Goal: Task Accomplishment & Management: Manage account settings

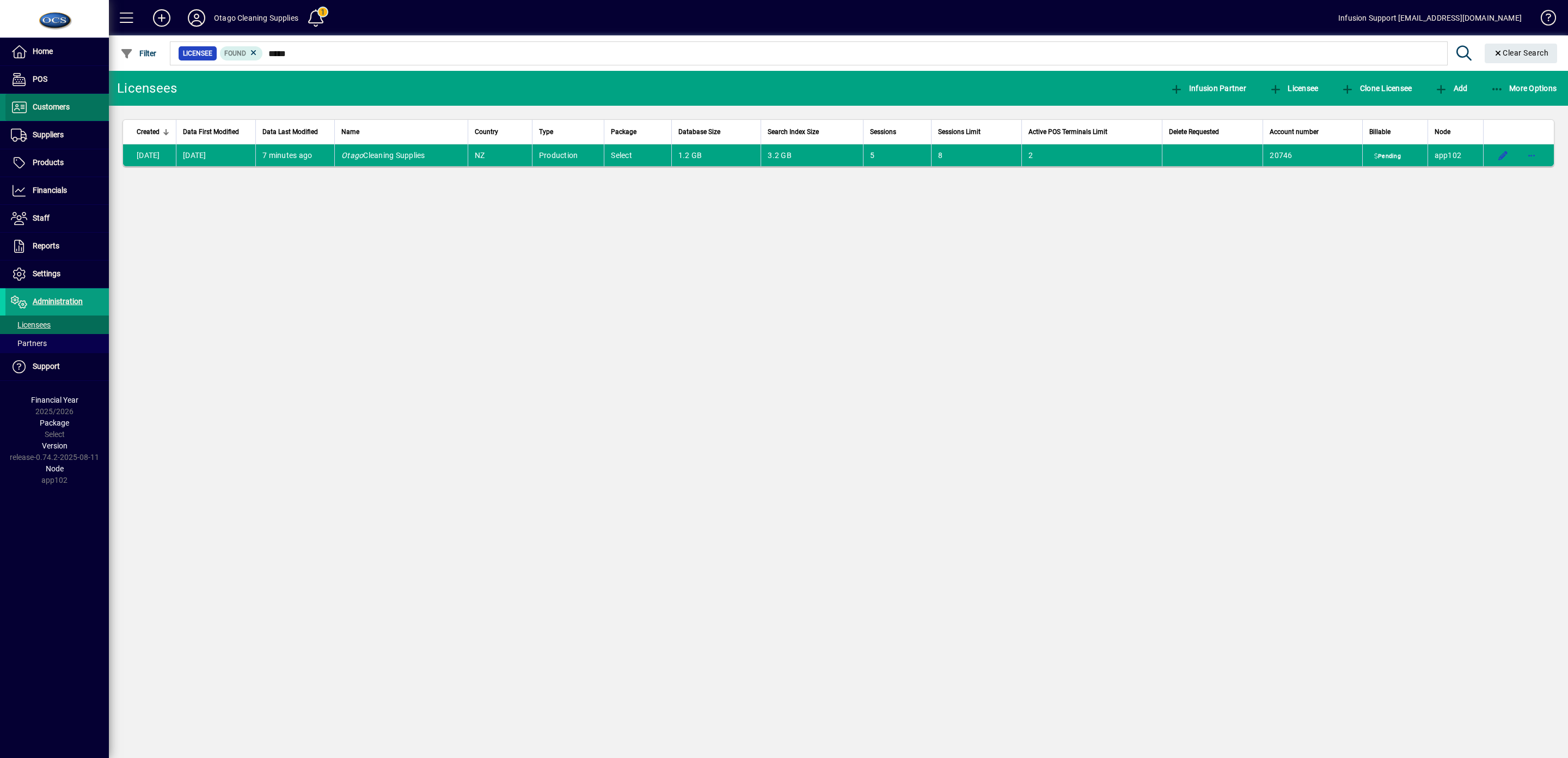
click at [57, 107] on span "Customers" at bounding box center [51, 107] width 37 height 9
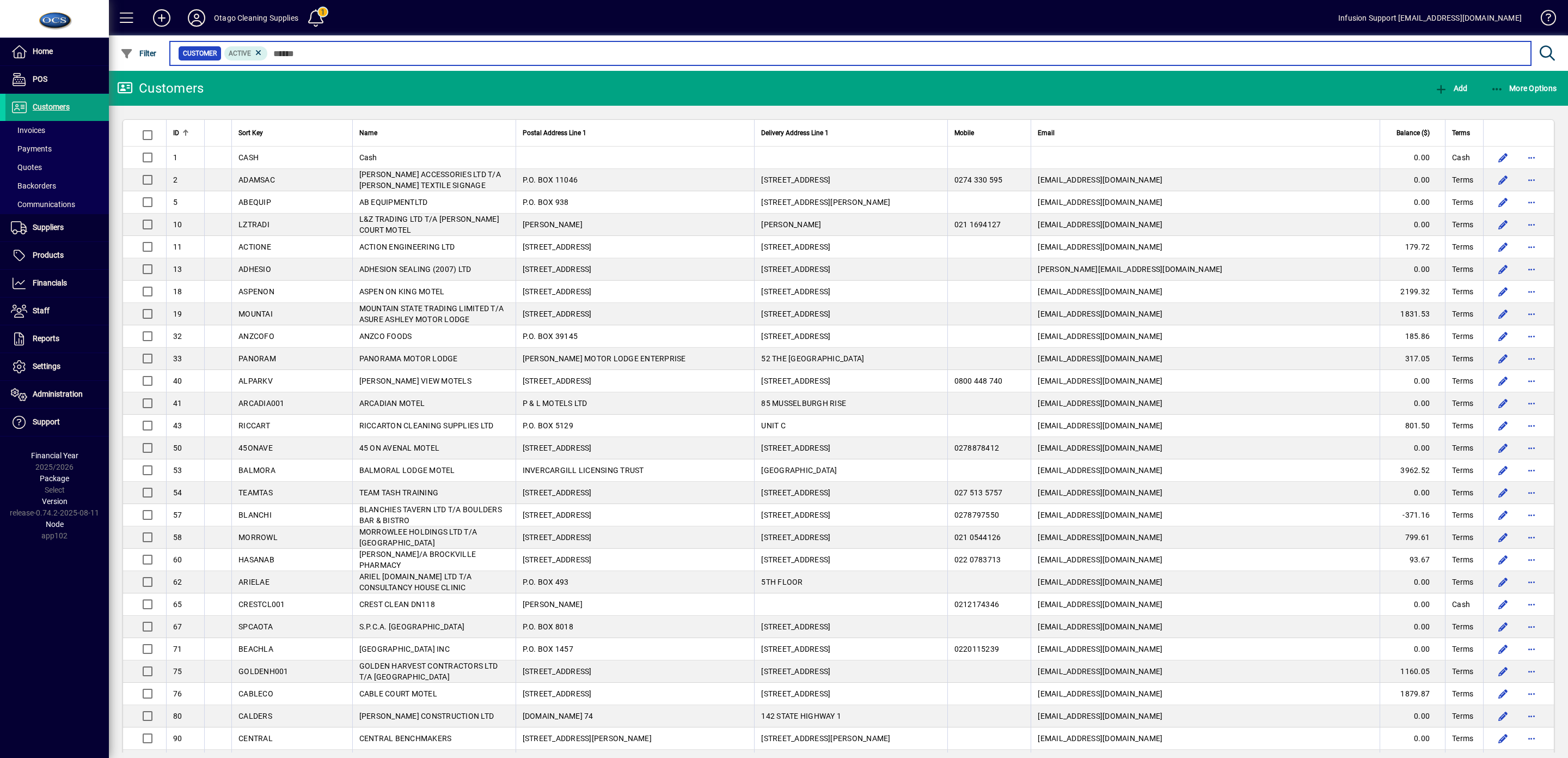
click at [304, 57] on input "text" at bounding box center [895, 53] width 1255 height 15
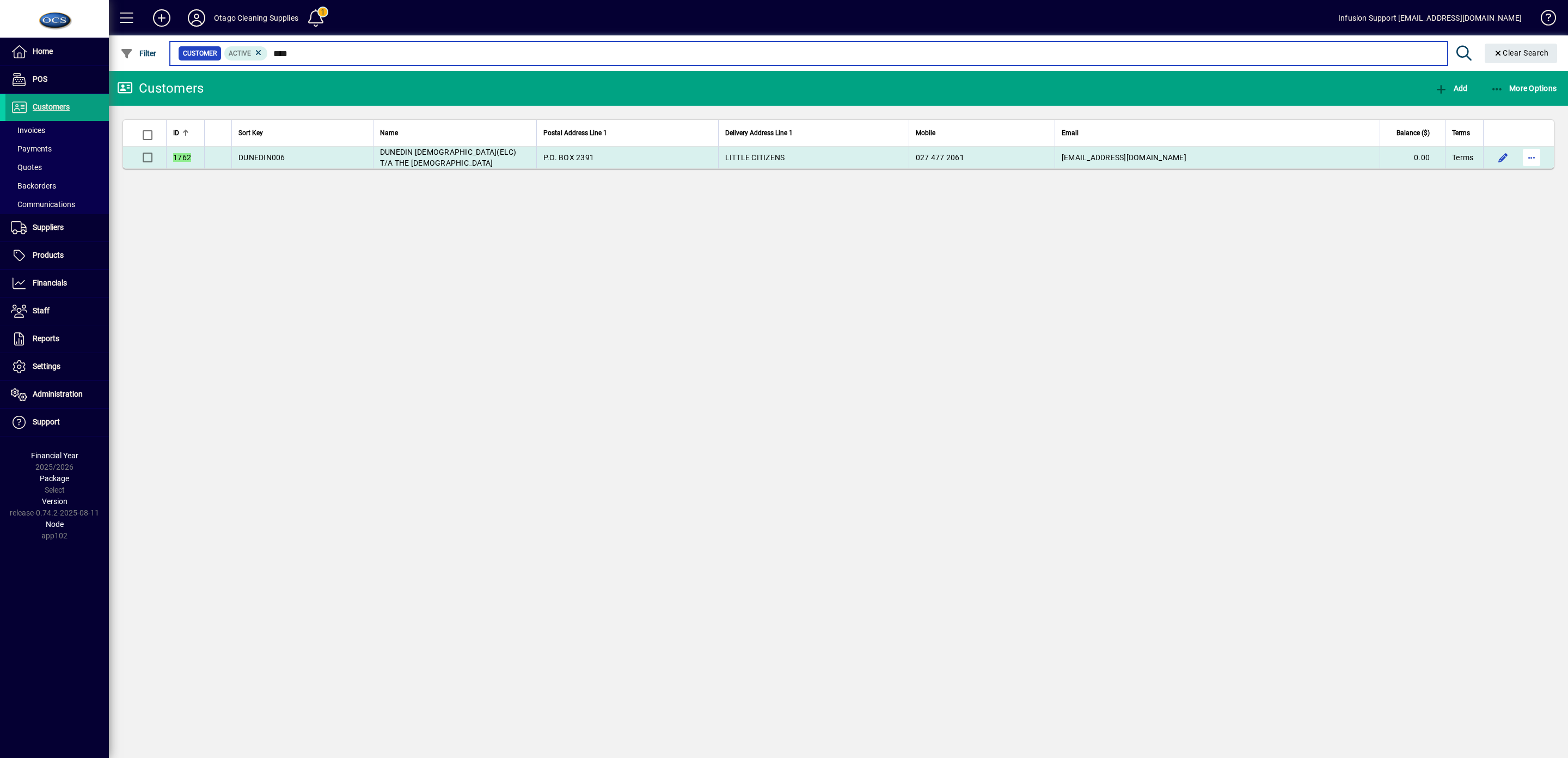
type input "****"
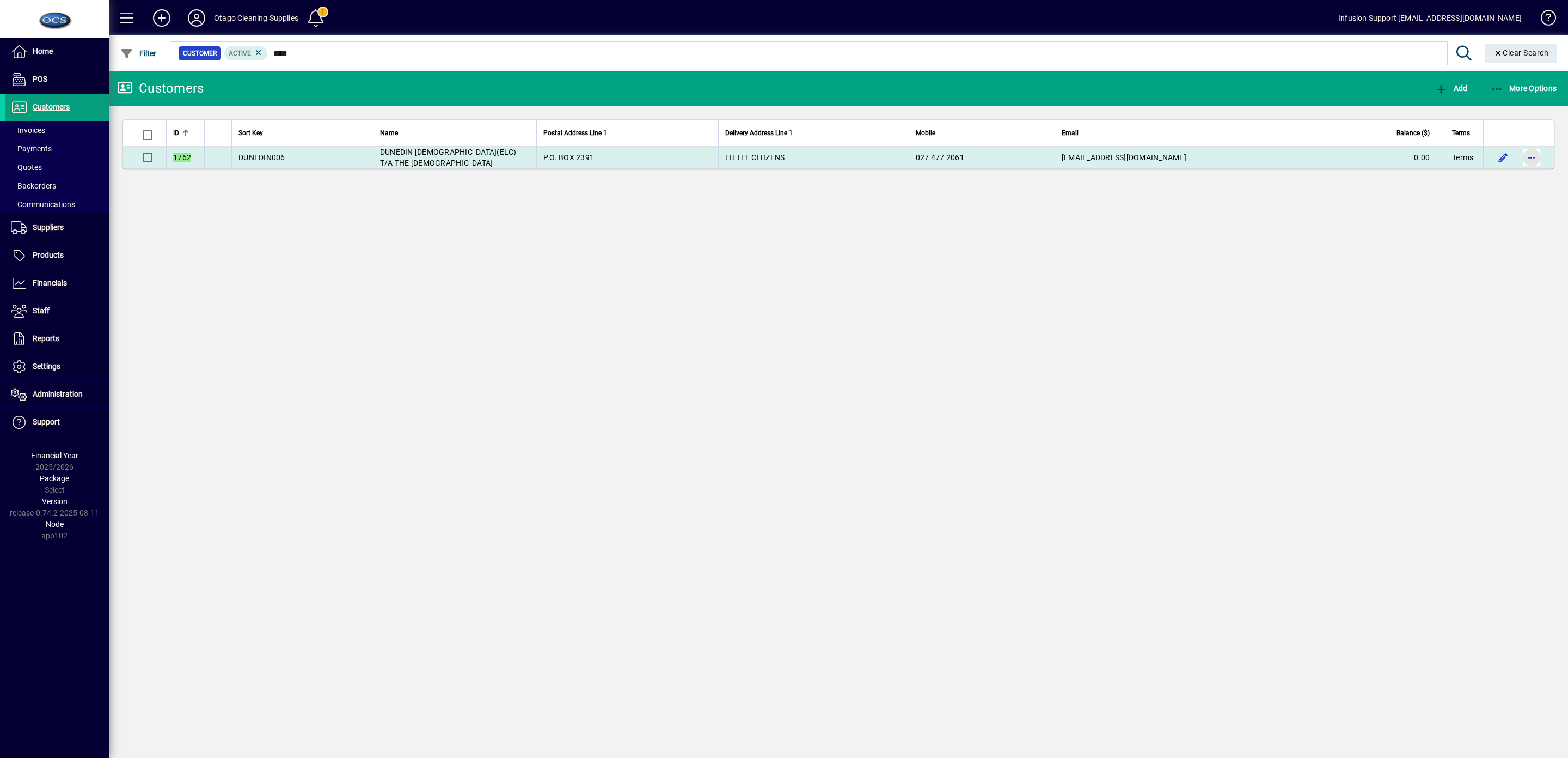
click at [1532, 155] on span "button" at bounding box center [1532, 157] width 26 height 26
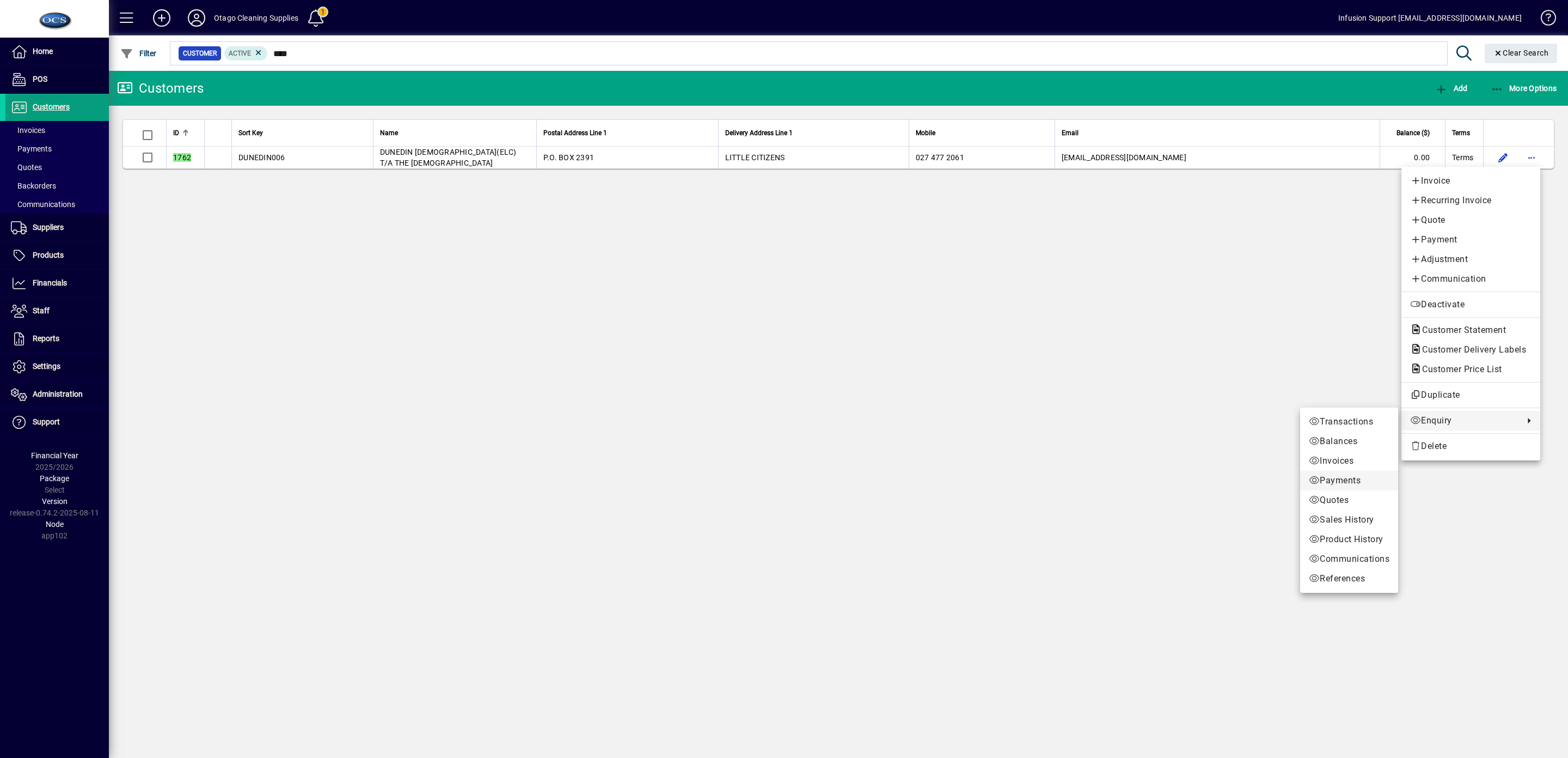
click at [1334, 479] on span "Payments" at bounding box center [1349, 480] width 81 height 13
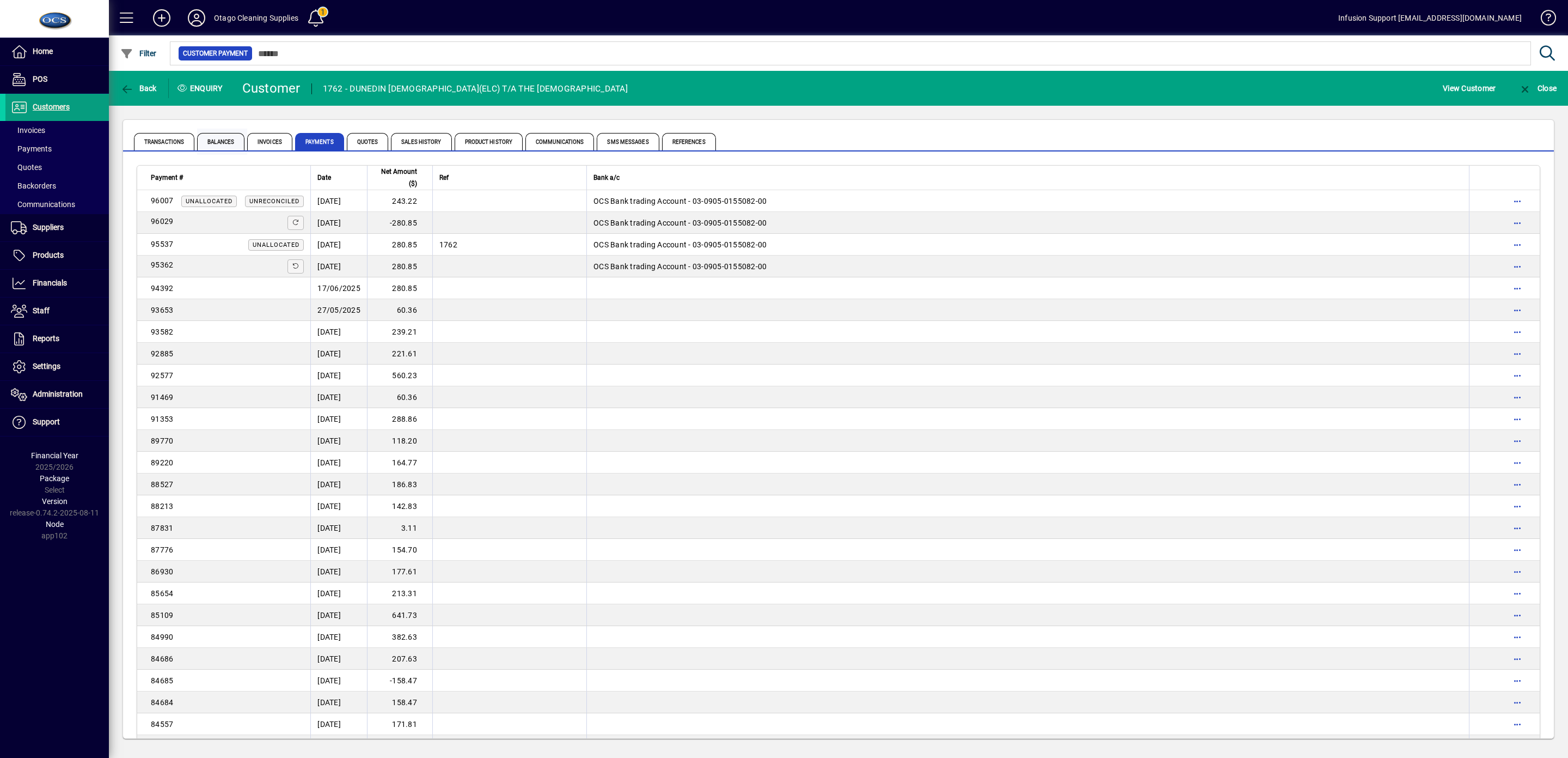
click at [238, 141] on span "Balances" at bounding box center [221, 141] width 47 height 17
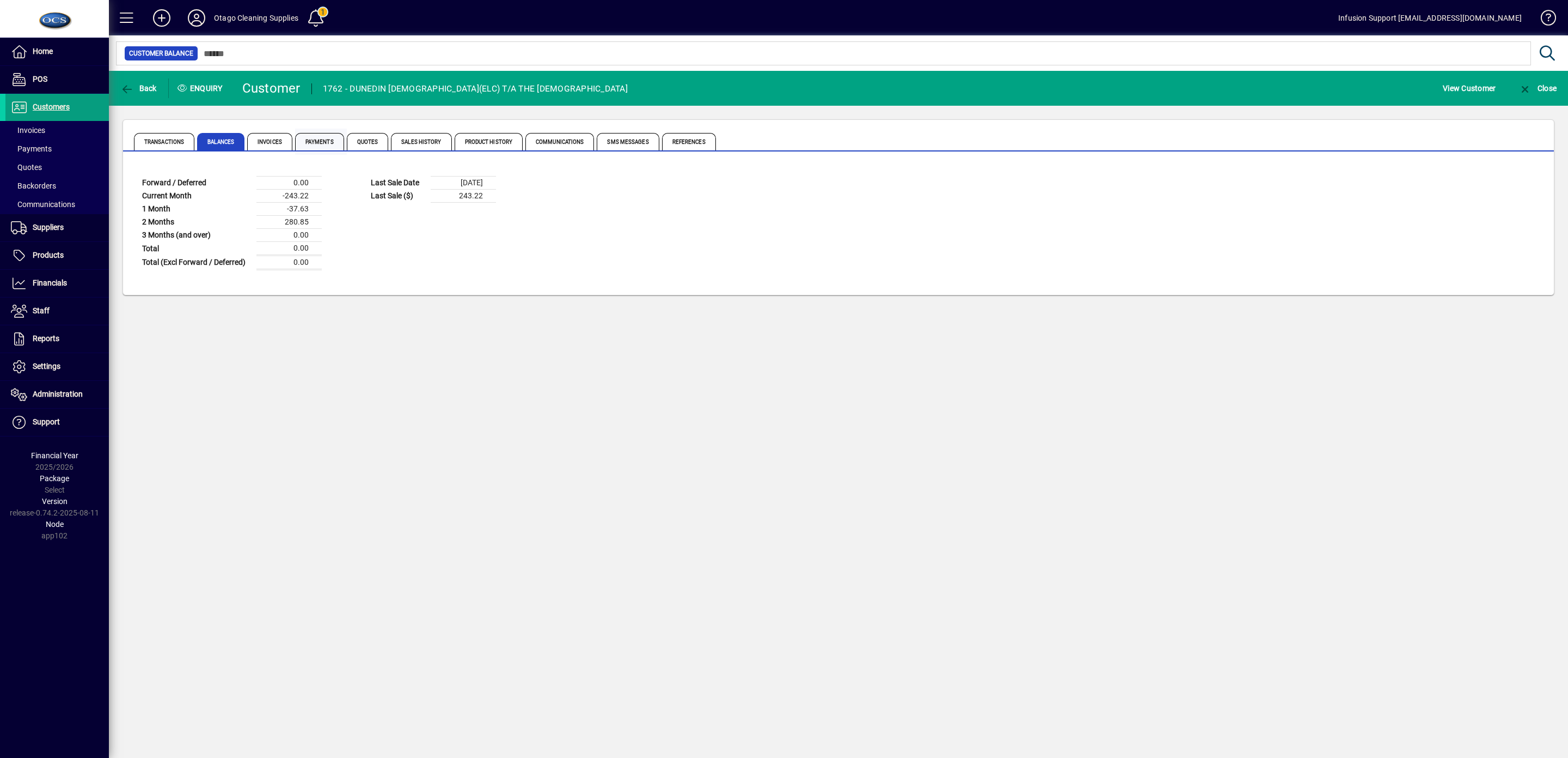
click at [328, 142] on span "Payments" at bounding box center [320, 141] width 49 height 17
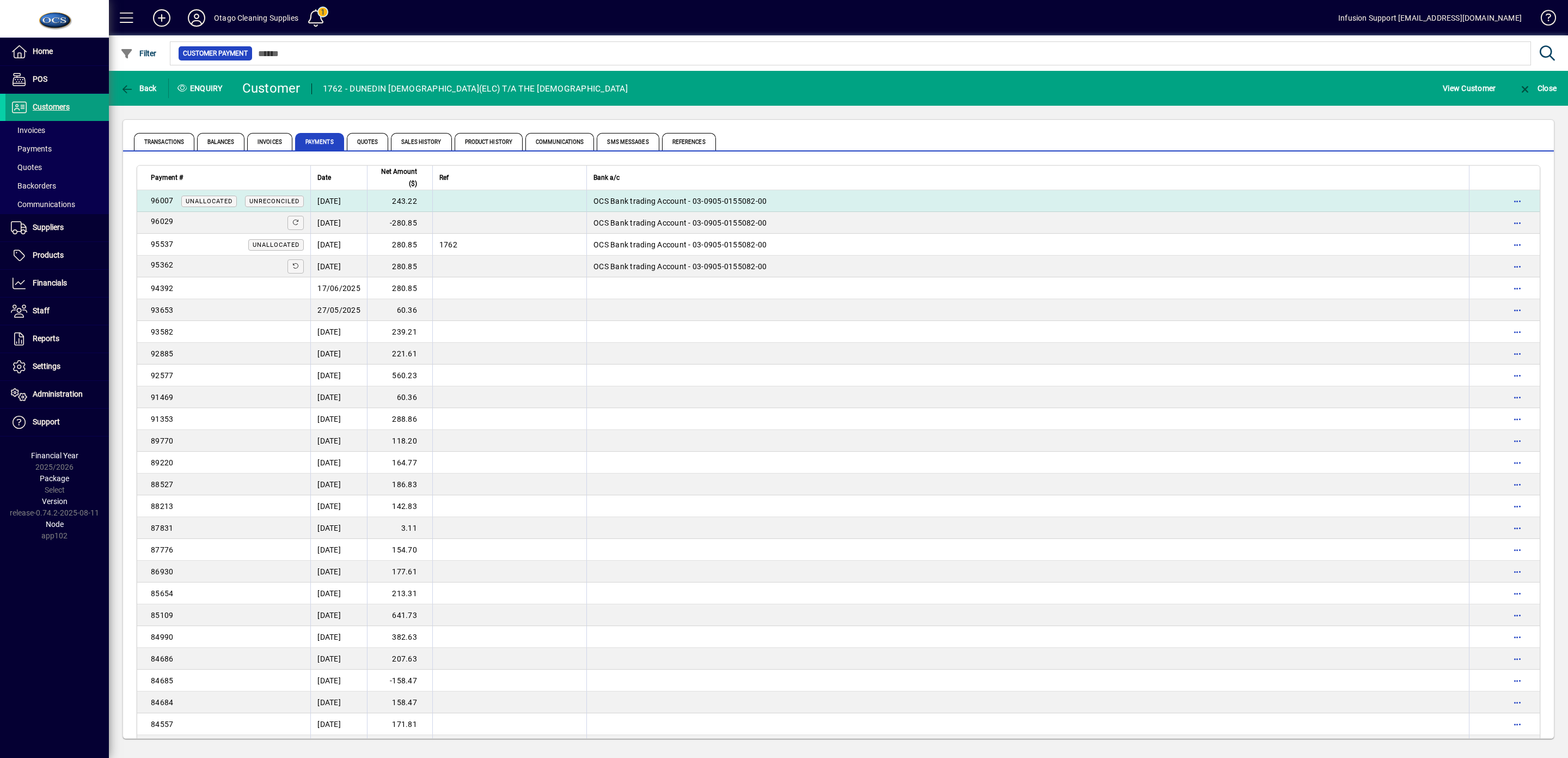
click at [341, 199] on td "18/08/2025" at bounding box center [338, 201] width 57 height 22
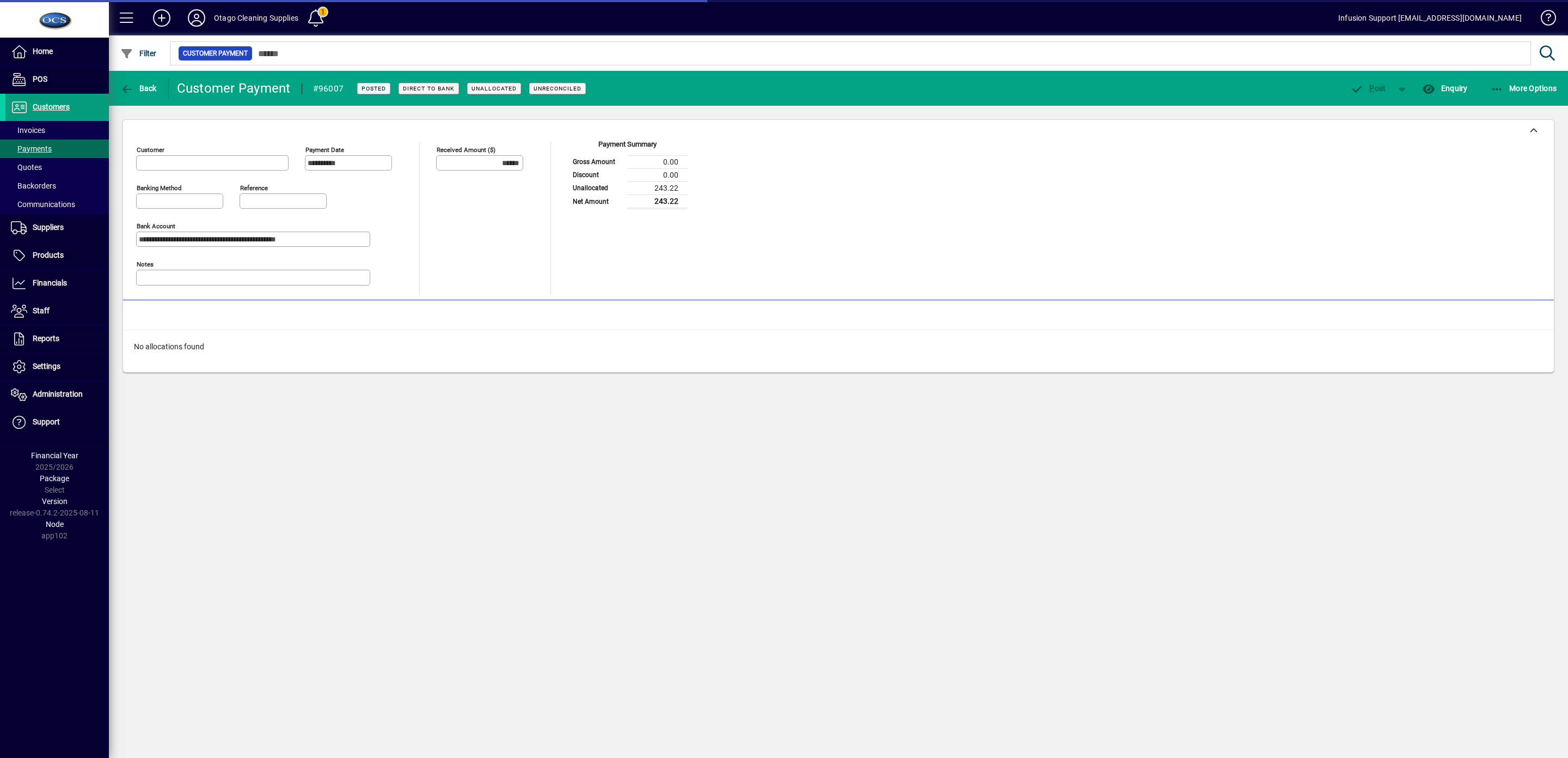
type input "**********"
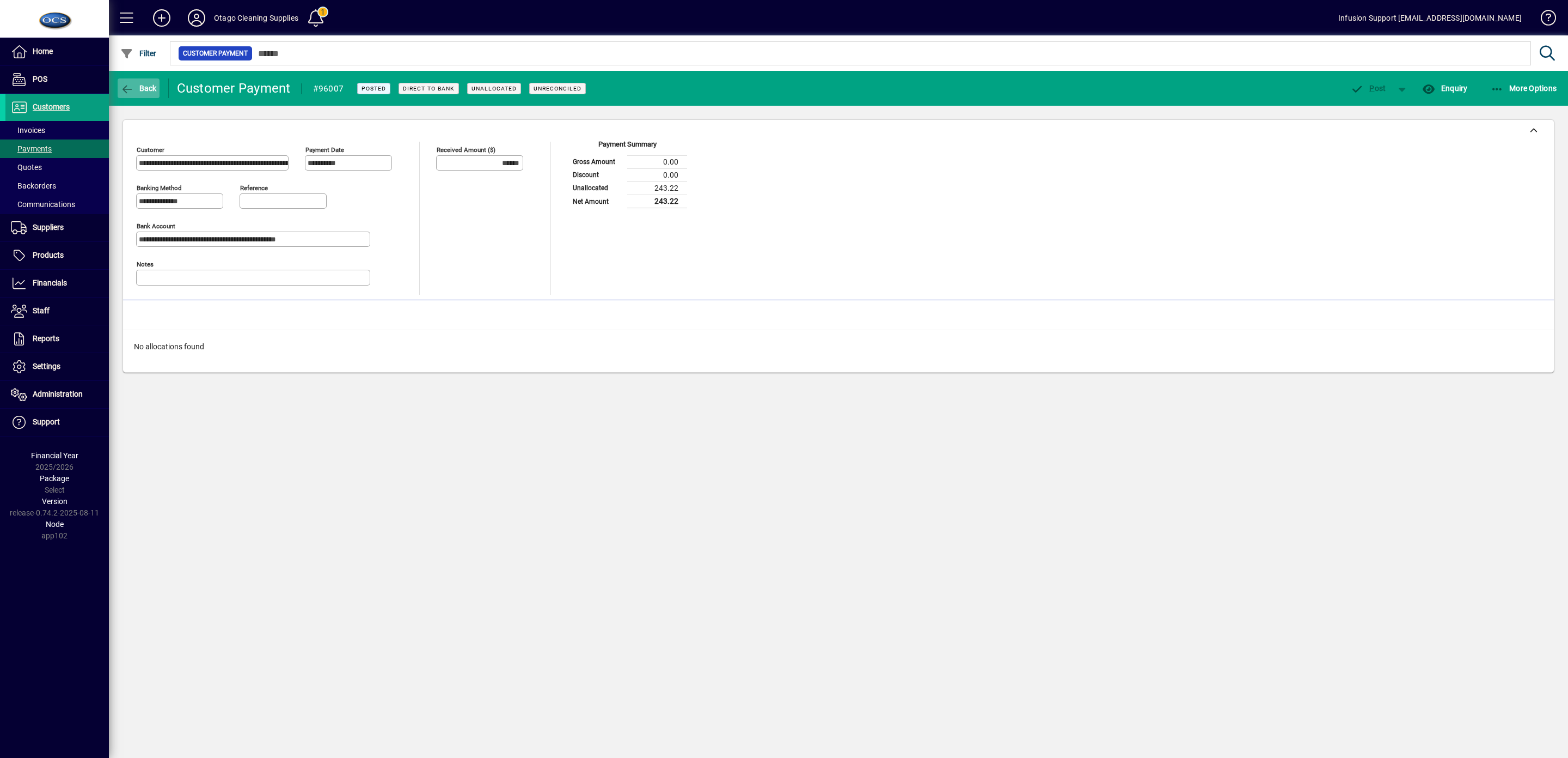
click at [125, 85] on icon "button" at bounding box center [127, 89] width 14 height 11
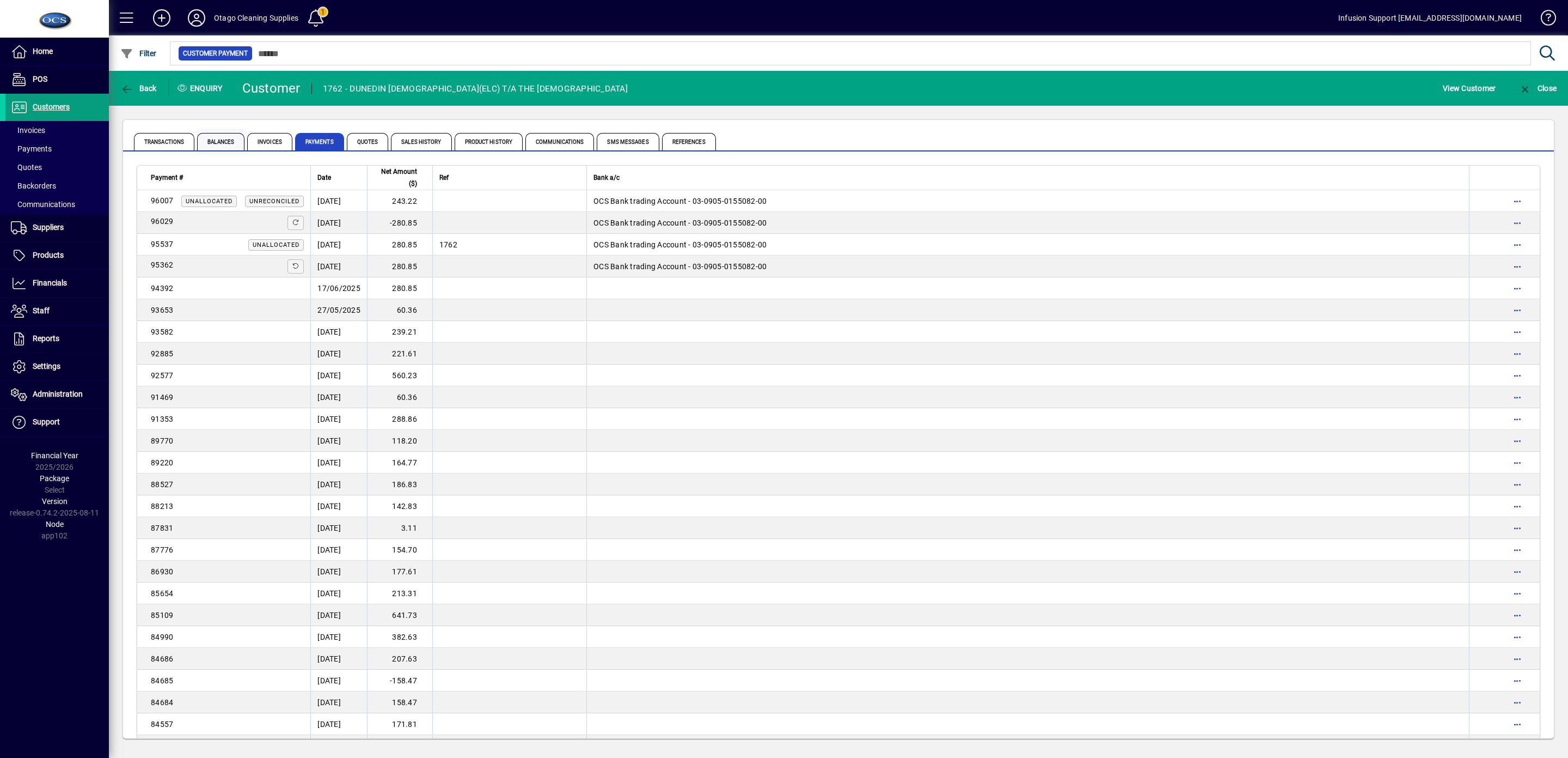
click at [234, 145] on span "Balances" at bounding box center [221, 141] width 47 height 17
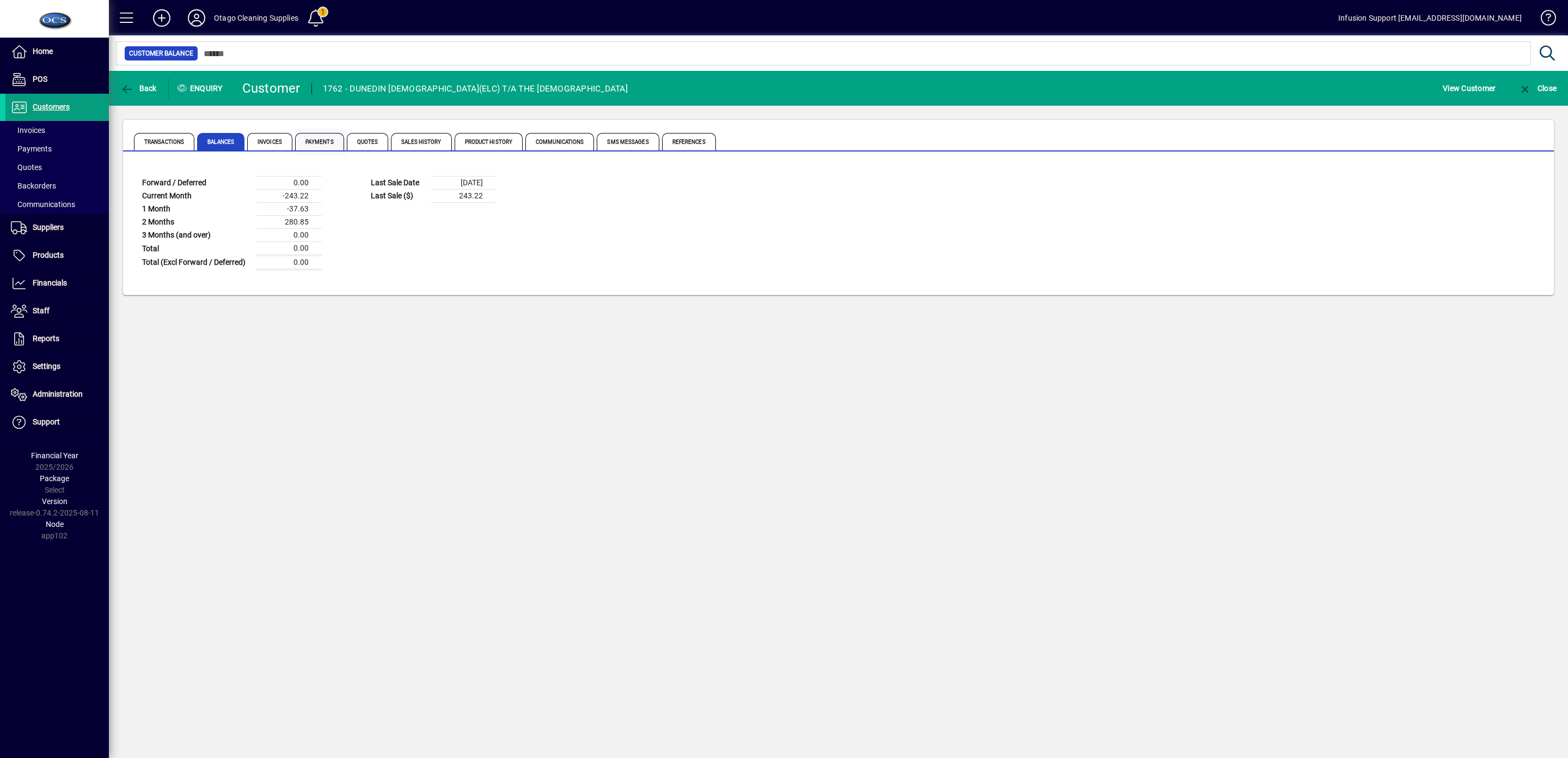
click at [330, 142] on span "Payments" at bounding box center [320, 141] width 49 height 17
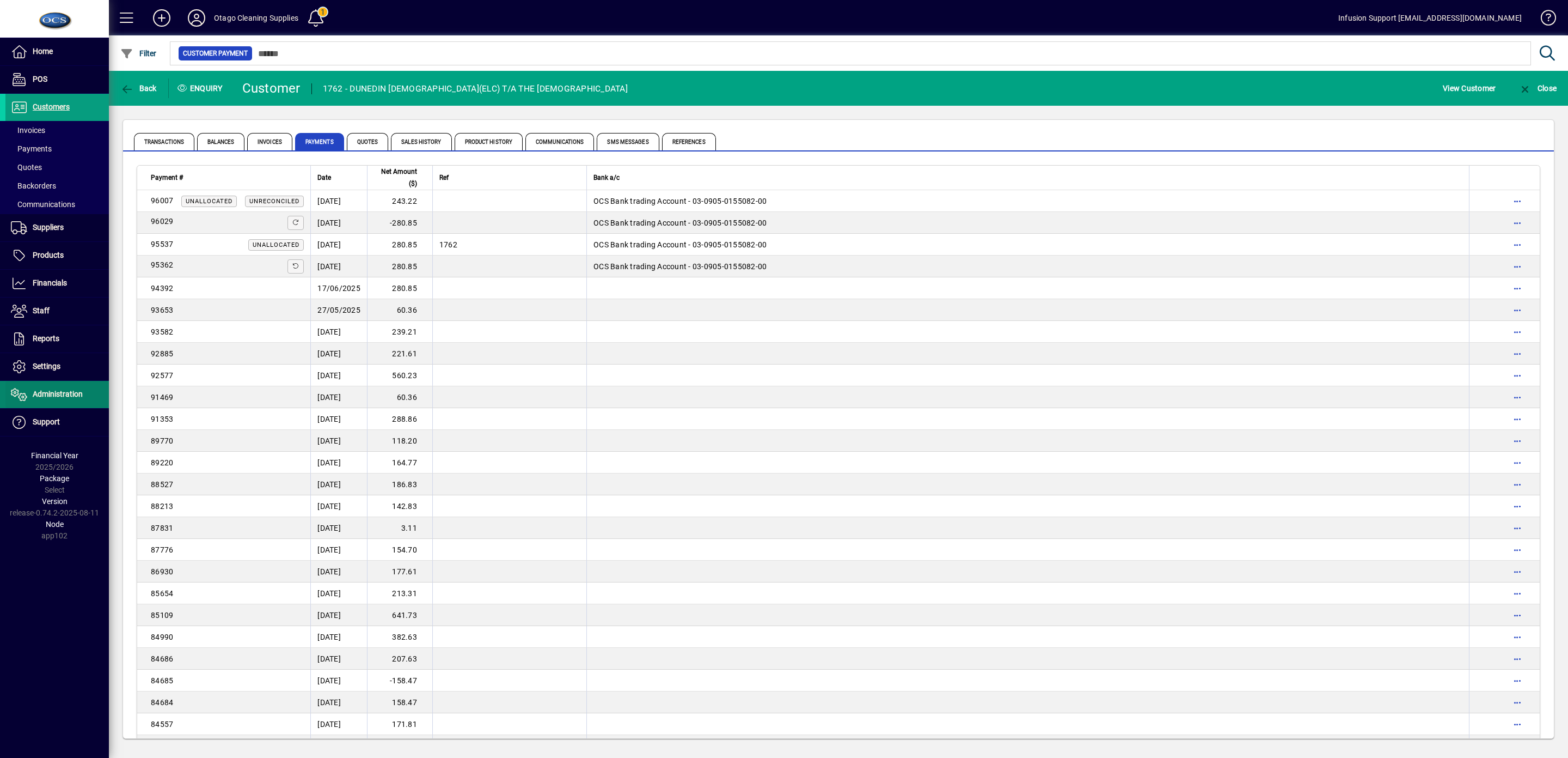
click at [59, 393] on span "Administration" at bounding box center [58, 394] width 50 height 9
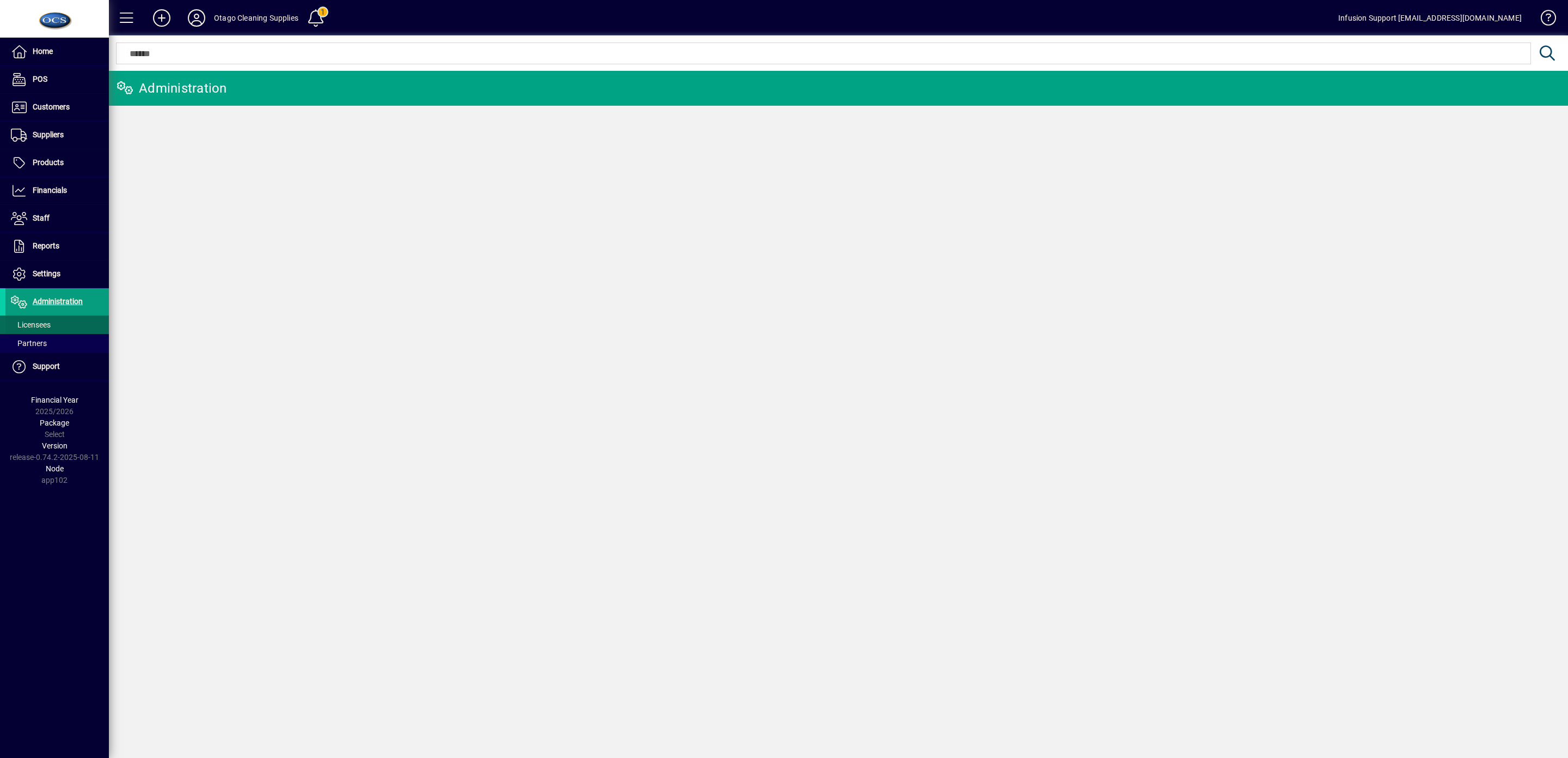
click at [37, 323] on span "Licensees" at bounding box center [30, 325] width 40 height 9
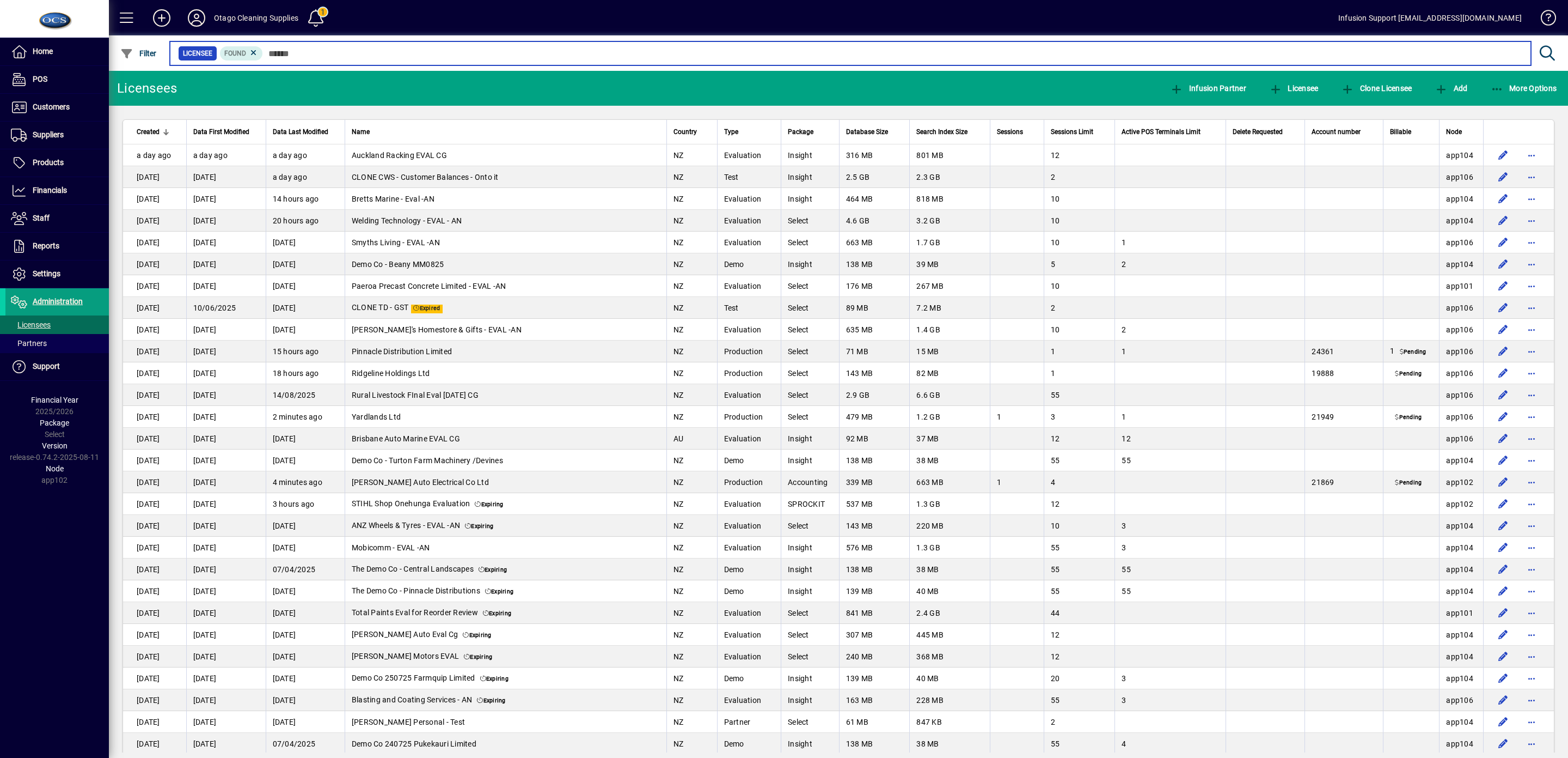
click at [320, 50] on input "text" at bounding box center [893, 53] width 1260 height 15
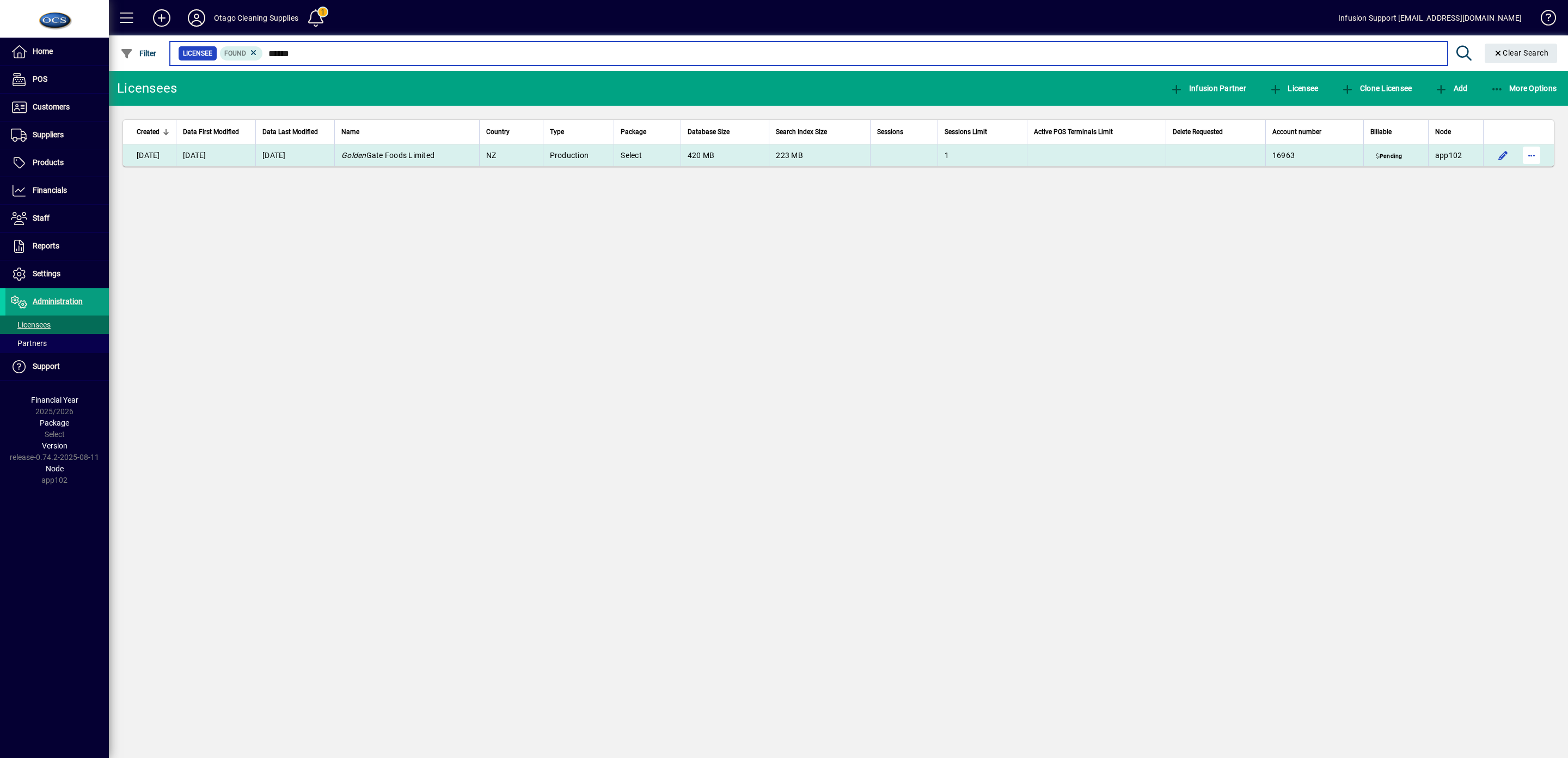
type input "******"
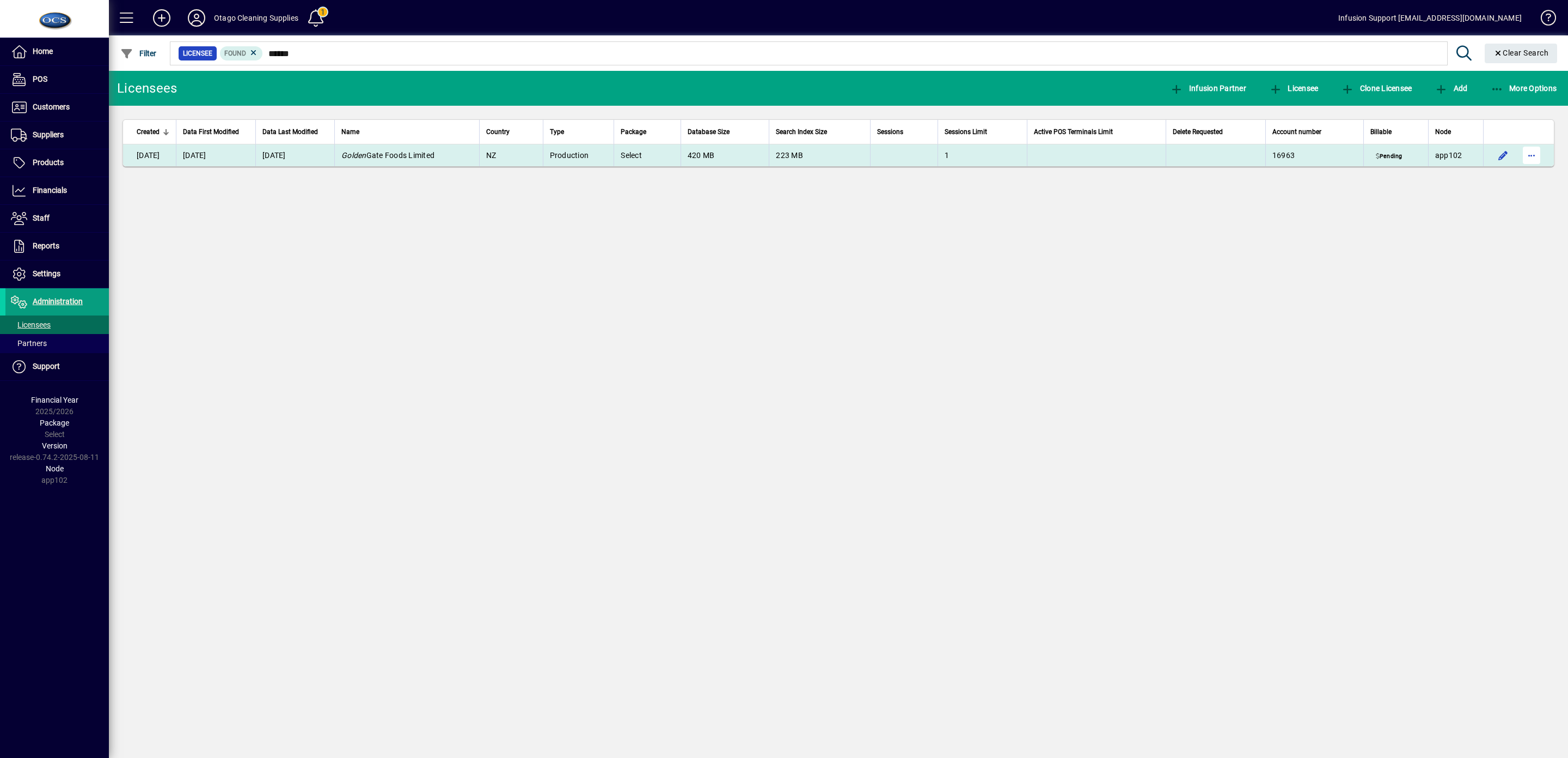
click at [1537, 155] on span "button" at bounding box center [1532, 156] width 26 height 26
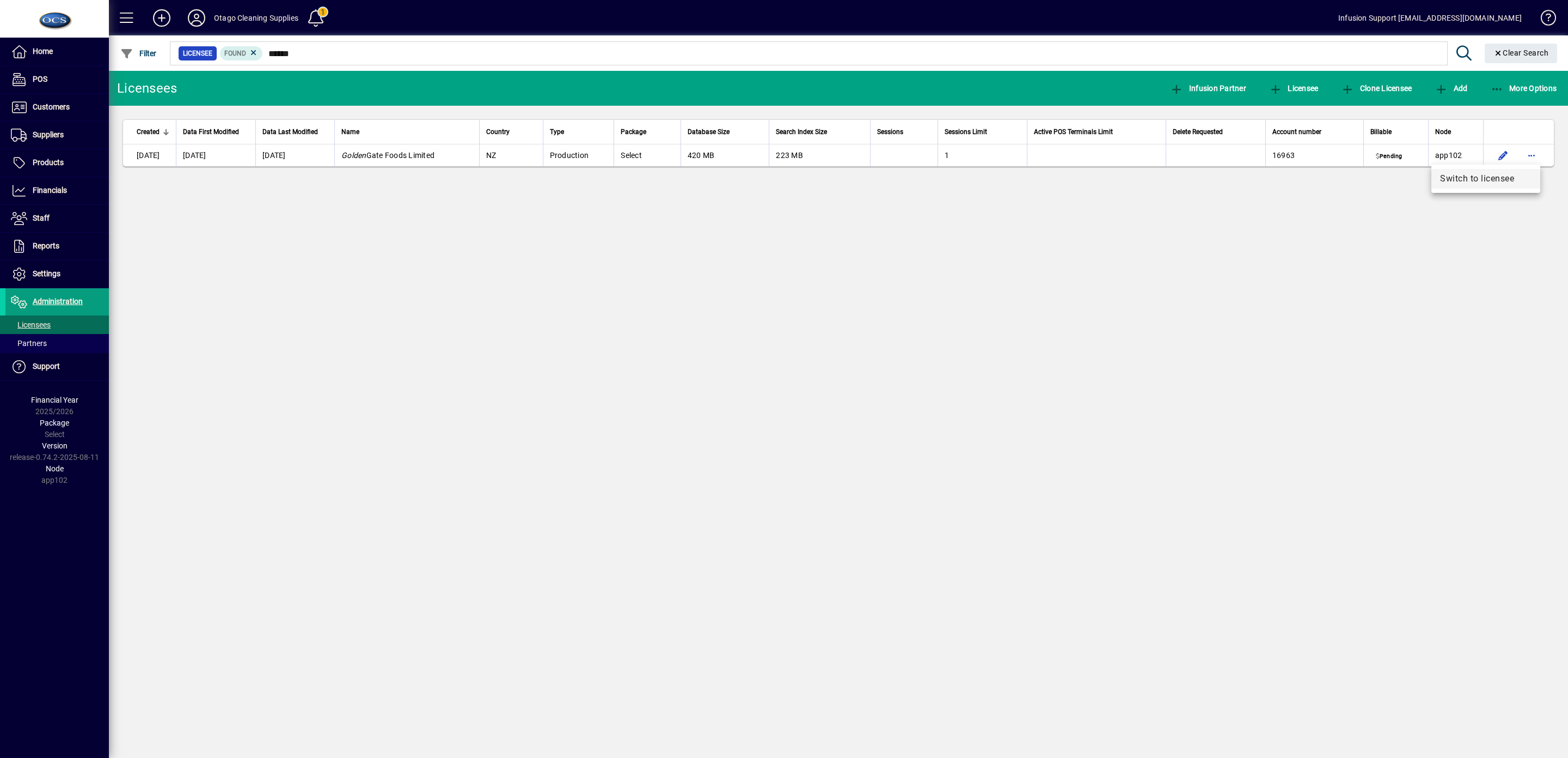
click at [1500, 176] on span "Switch to licensee" at bounding box center [1486, 178] width 91 height 13
